Goal: Information Seeking & Learning: Compare options

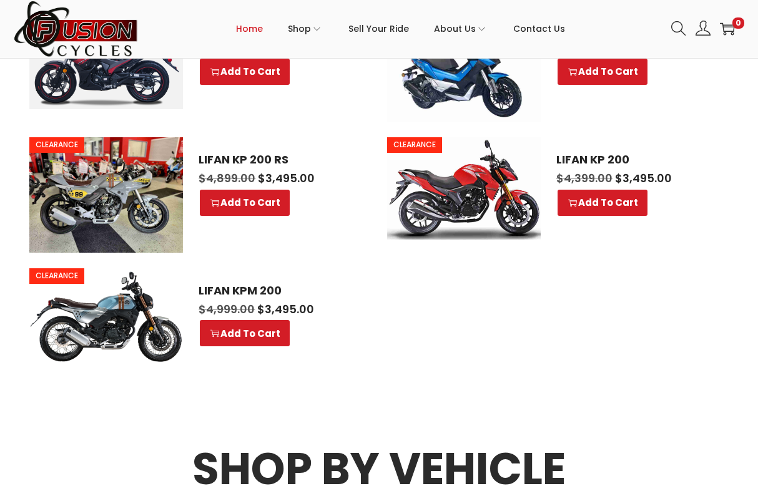
scroll to position [732, 0]
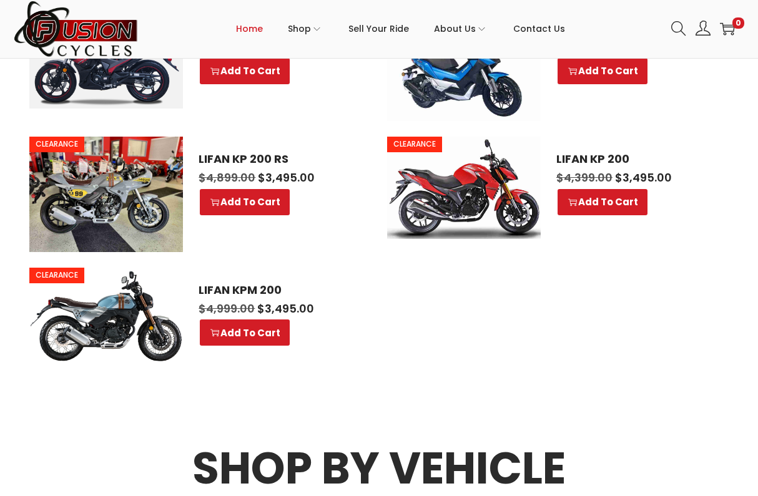
click at [83, 307] on img at bounding box center [106, 315] width 154 height 94
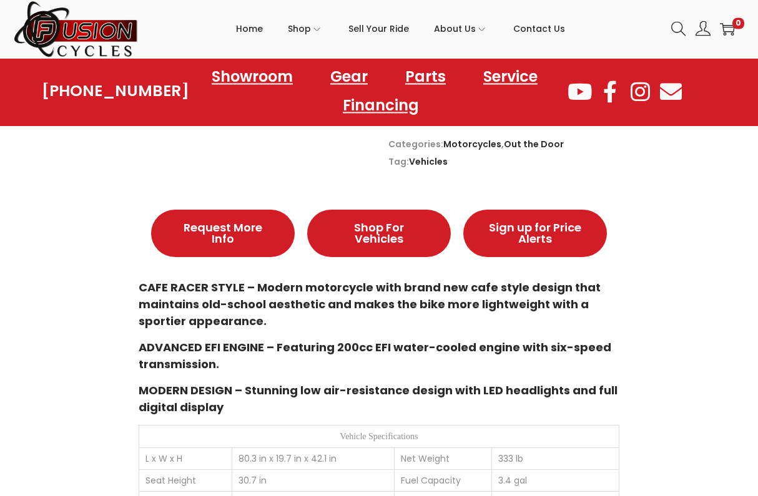
scroll to position [585, 0]
click at [411, 240] on span "Shop For Vehicles" at bounding box center [379, 233] width 94 height 22
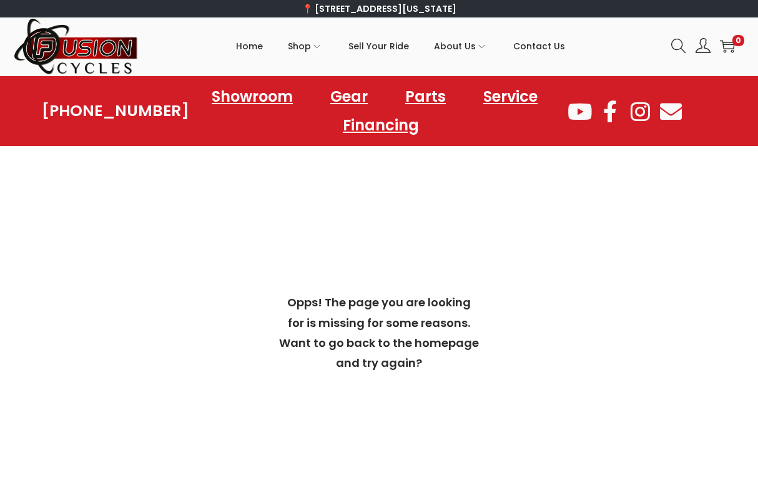
click at [243, 102] on link "Showroom" at bounding box center [252, 96] width 106 height 29
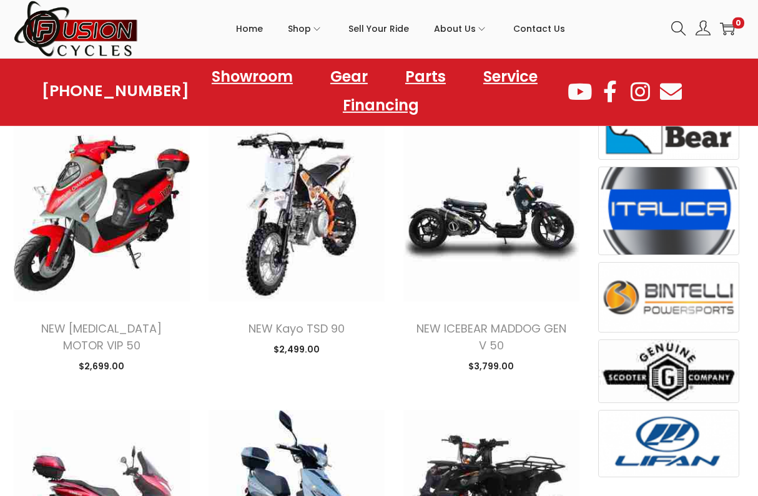
scroll to position [669, 0]
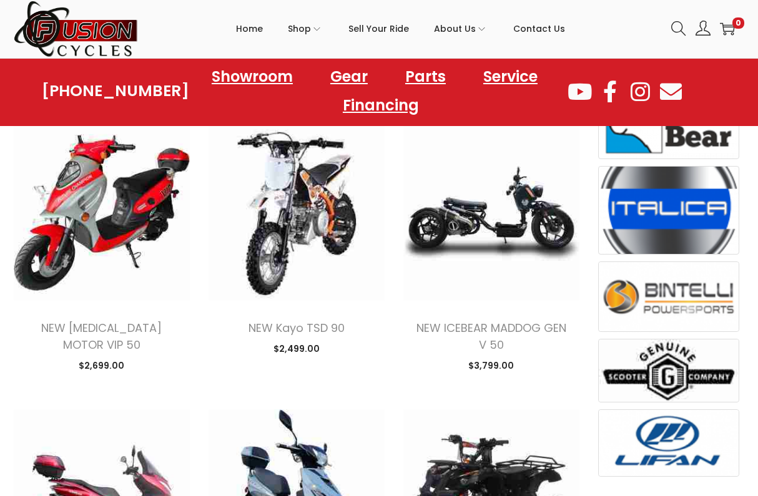
click at [473, 320] on link "NEW ICEBEAR MADDOG GEN V 50" at bounding box center [491, 336] width 150 height 32
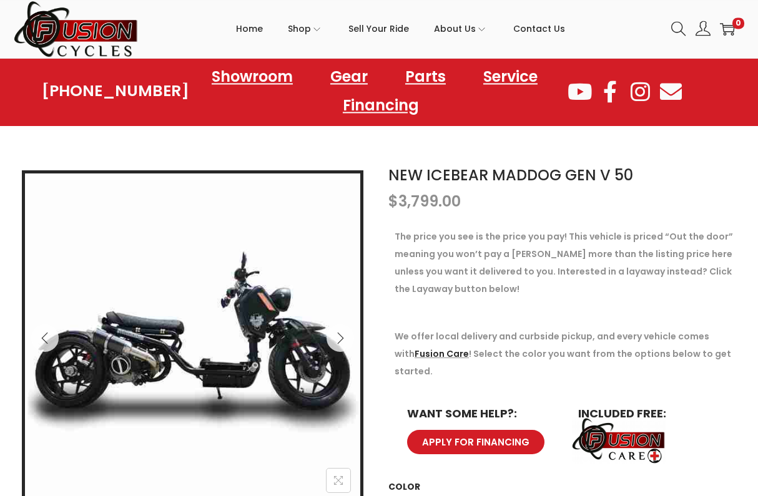
scroll to position [90, 0]
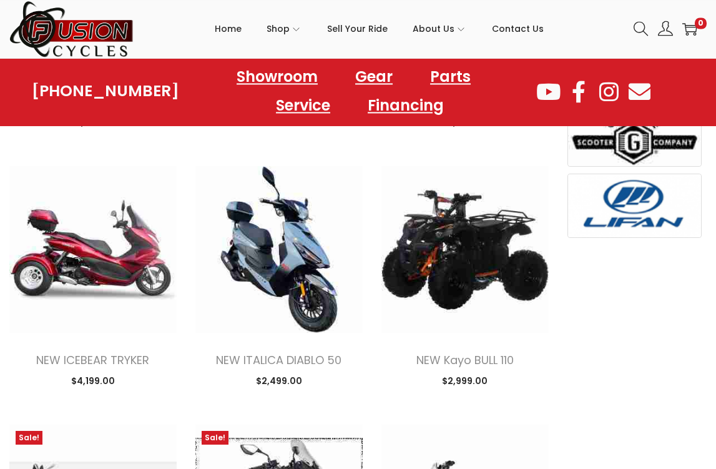
scroll to position [889, 0]
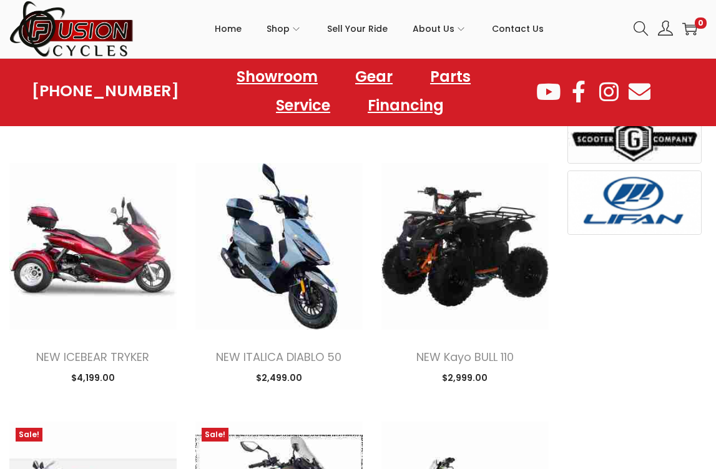
click at [71, 356] on link "NEW ICEBEAR TRYKER" at bounding box center [92, 357] width 113 height 16
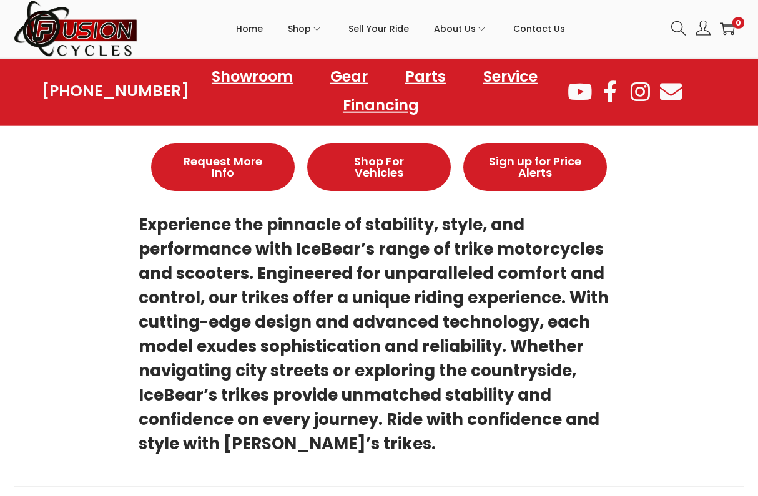
scroll to position [652, 0]
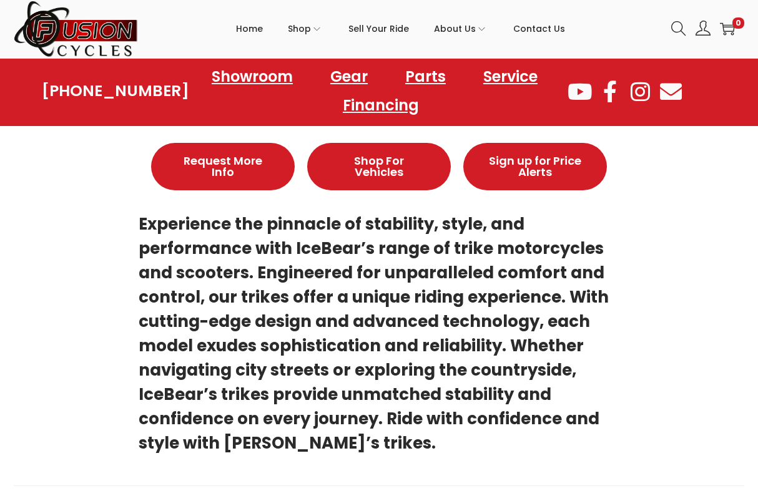
click at [242, 75] on link "Showroom" at bounding box center [252, 76] width 106 height 29
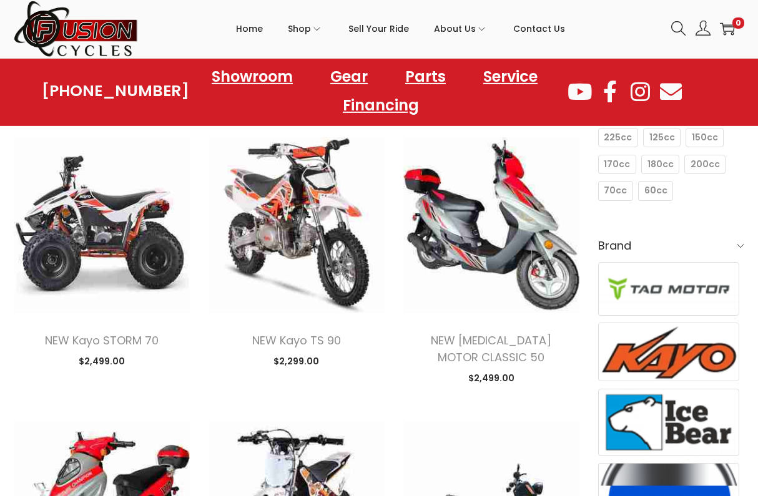
scroll to position [373, 0]
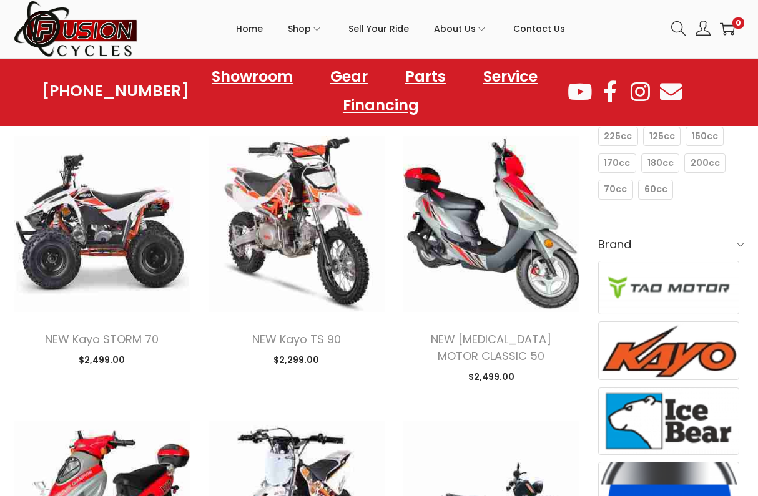
click at [467, 333] on link "NEW TAO MOTOR CLASSIC 50" at bounding box center [491, 347] width 120 height 32
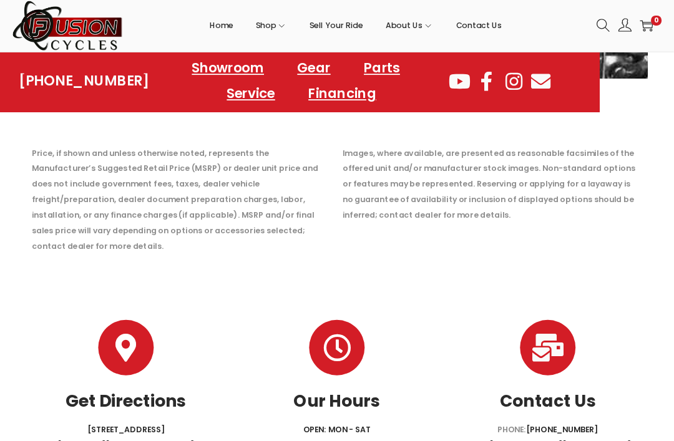
scroll to position [2243, 0]
